Goal: Find specific page/section: Find specific page/section

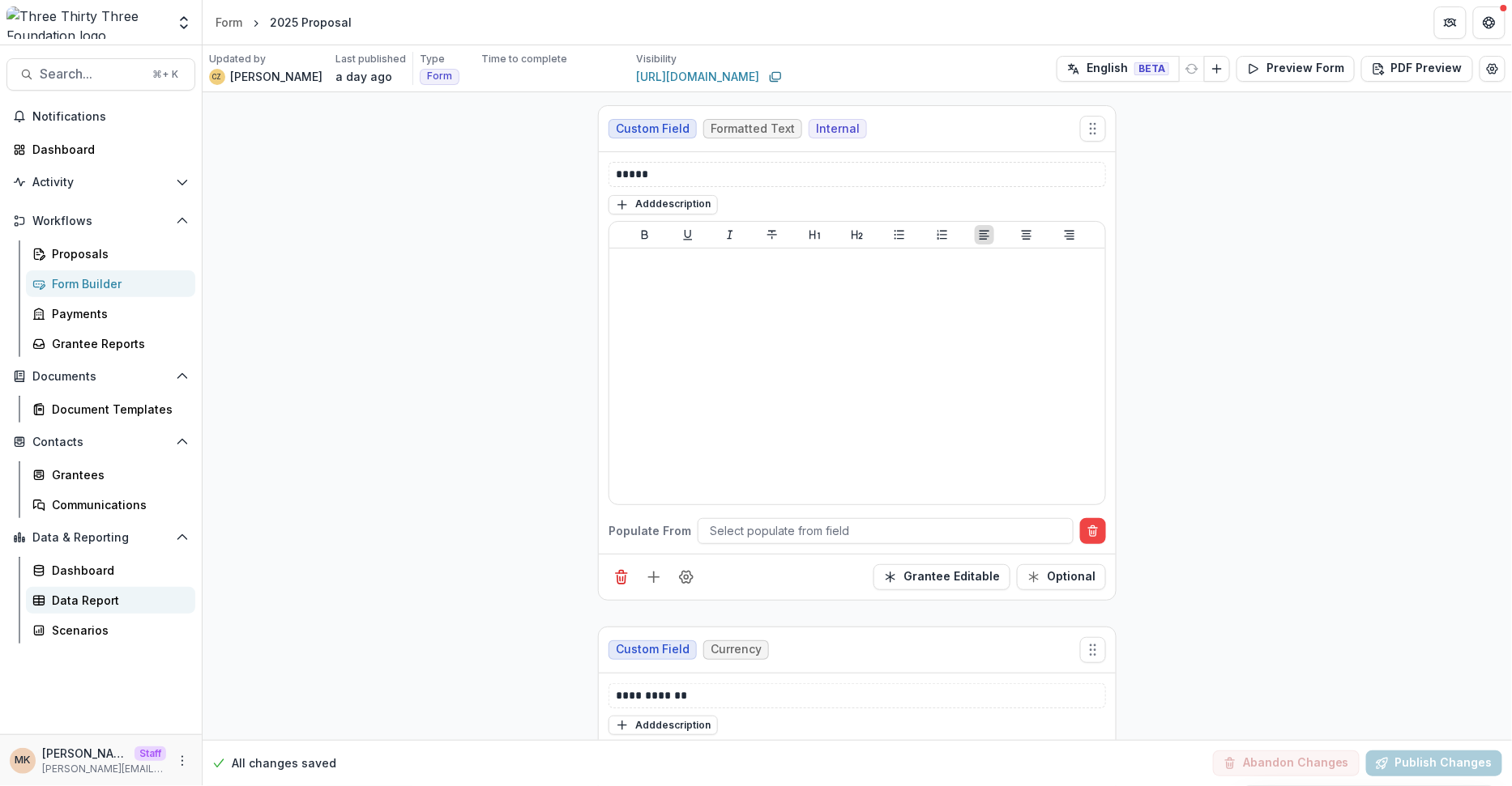
click at [84, 596] on div "Data Report" at bounding box center [117, 600] width 130 height 17
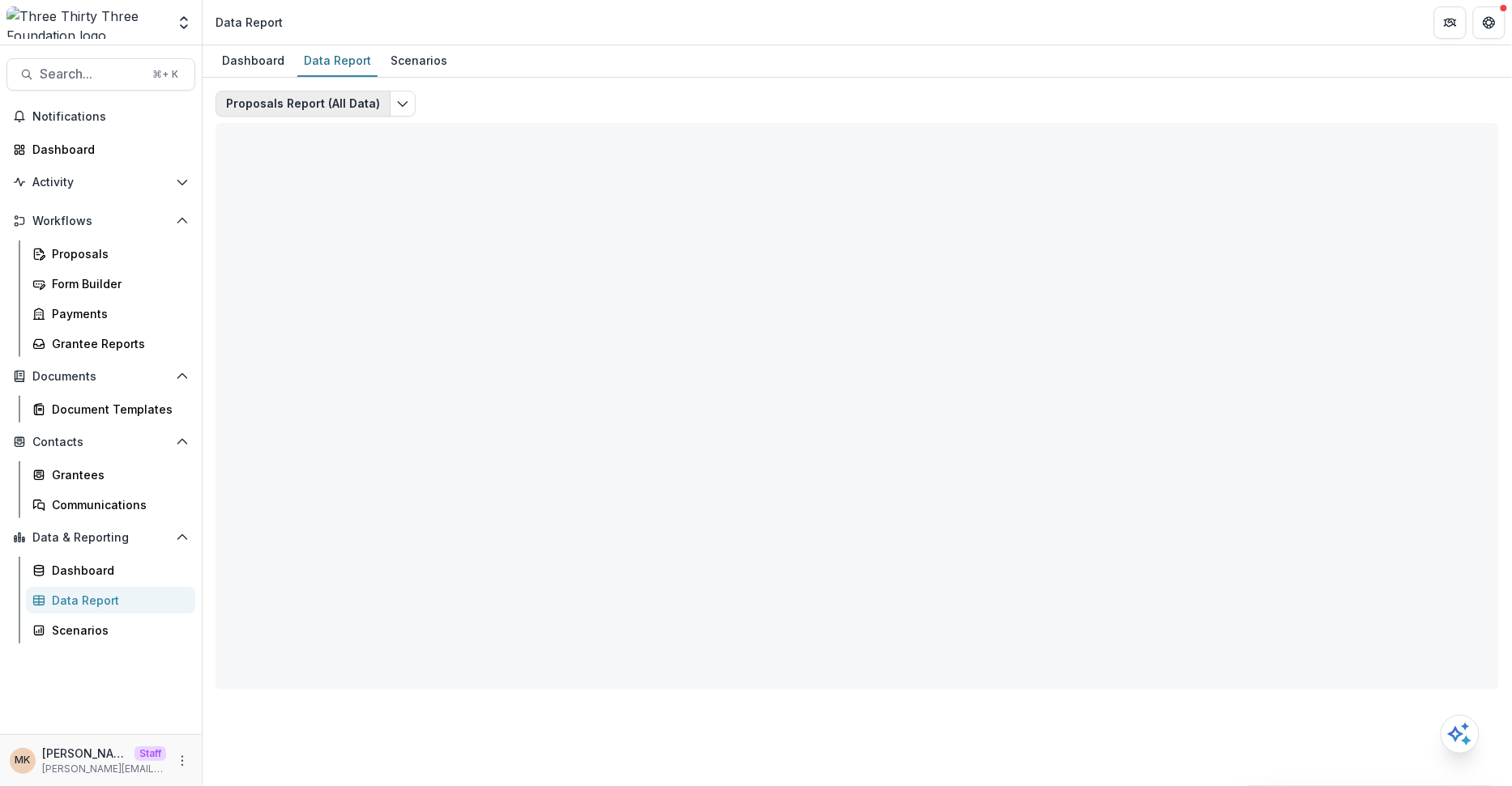
click at [309, 105] on button "Proposals Report (All Data)" at bounding box center [302, 104] width 175 height 26
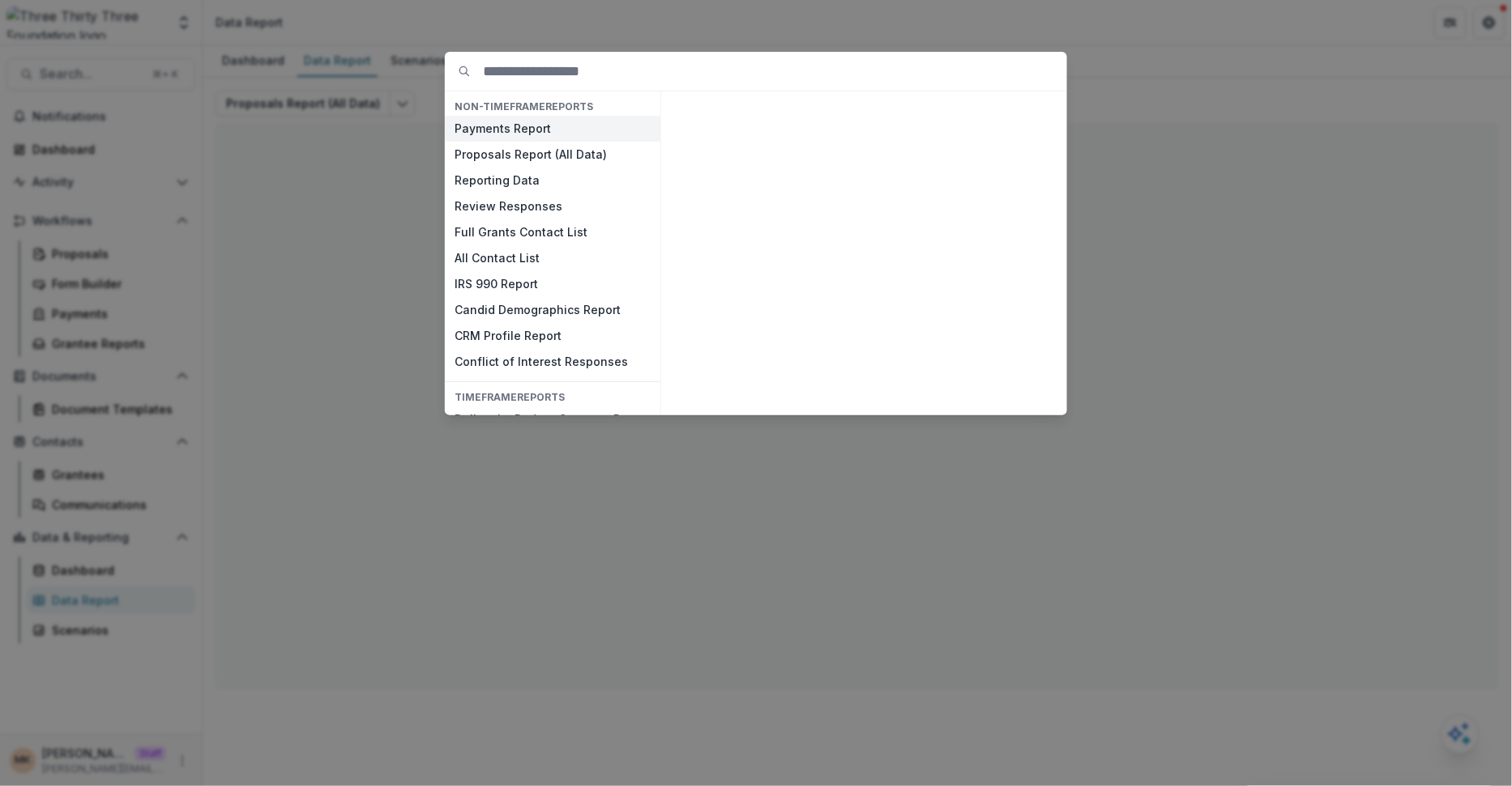
click at [520, 127] on button "Payments Report" at bounding box center [552, 129] width 215 height 26
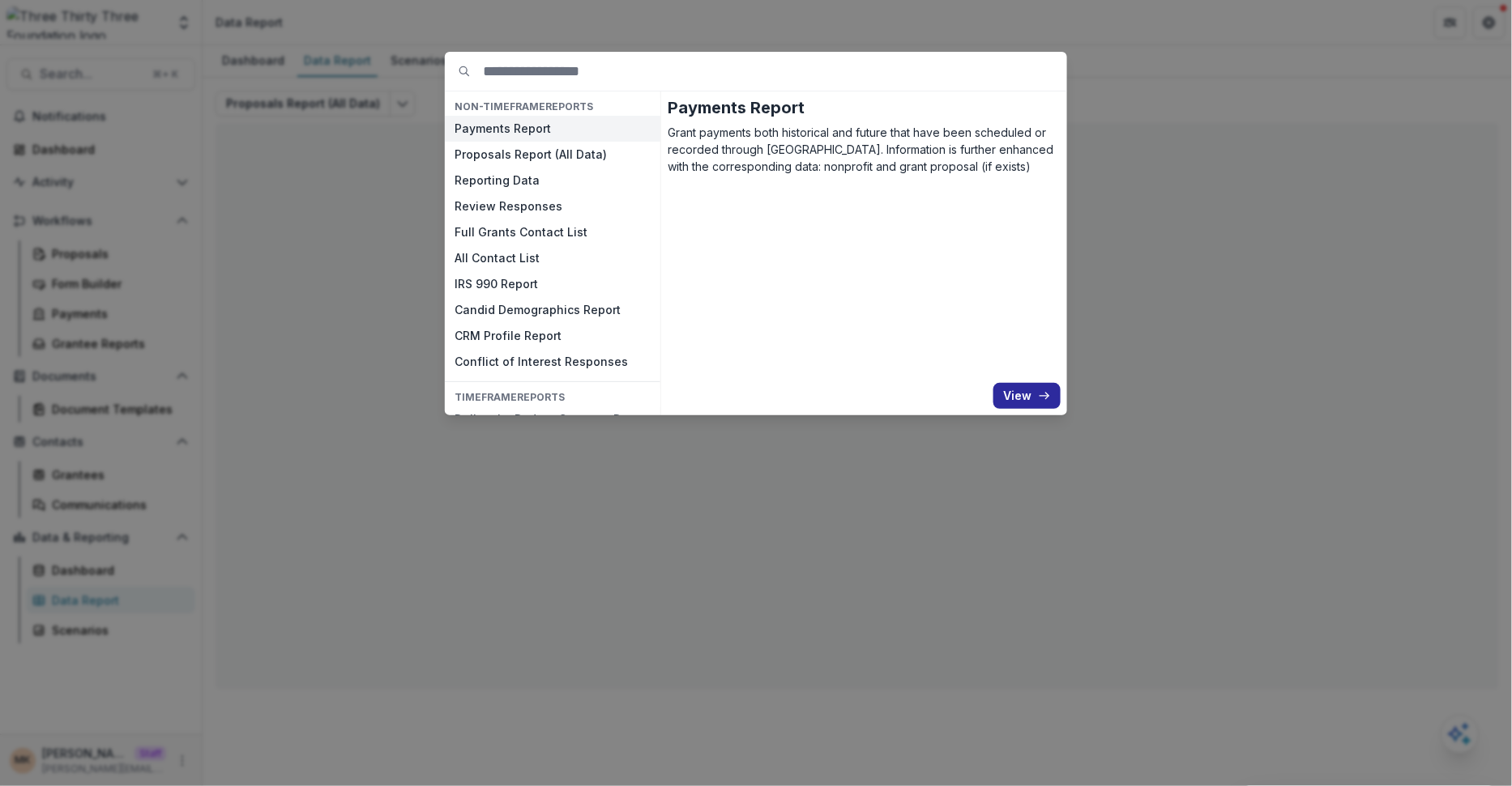
click at [1009, 390] on button "View" at bounding box center [1027, 396] width 68 height 26
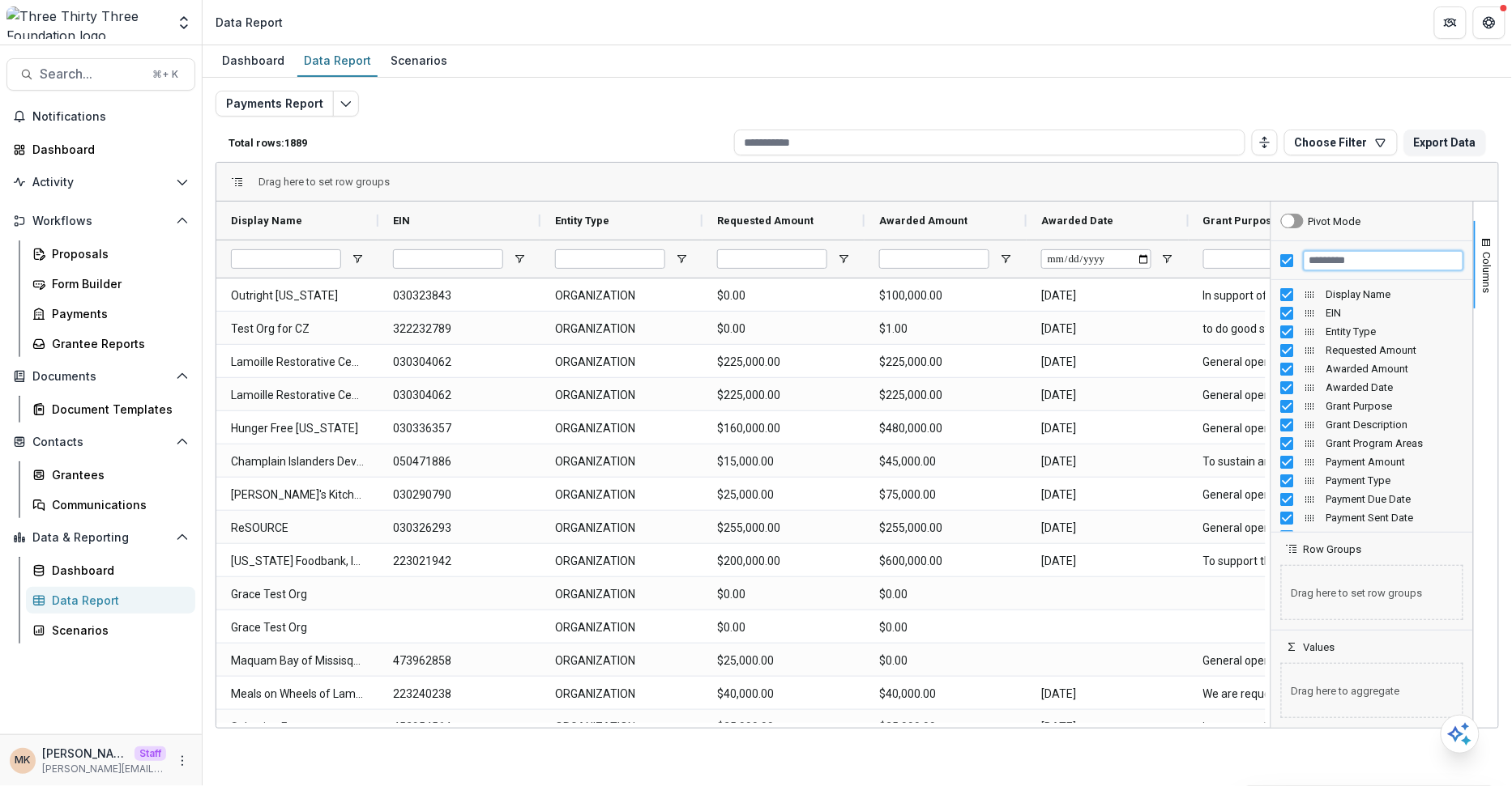
click at [1378, 255] on input "Filter Columns Input" at bounding box center [1384, 261] width 160 height 19
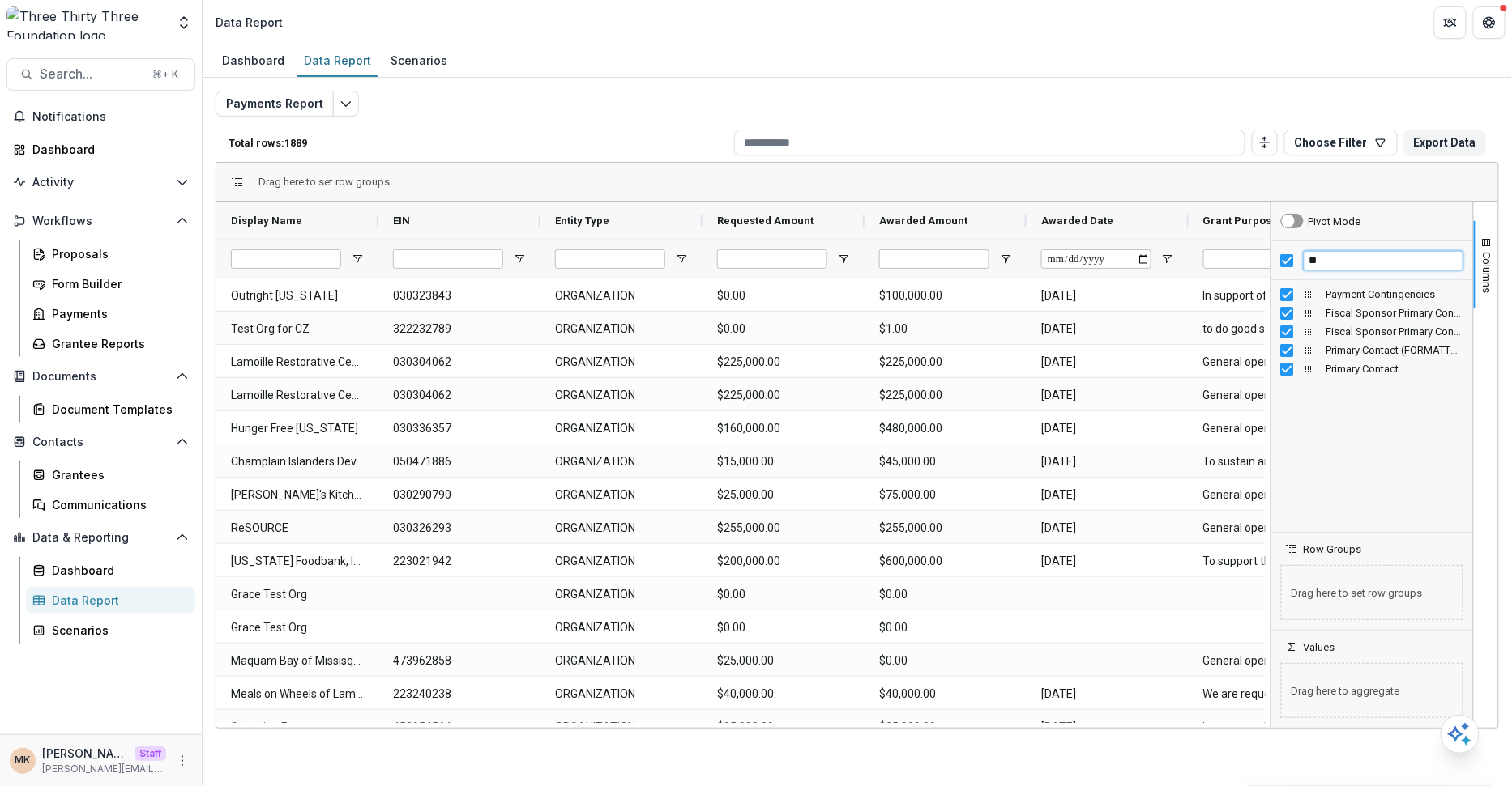
type input "*"
